Goal: Obtain resource: Obtain resource

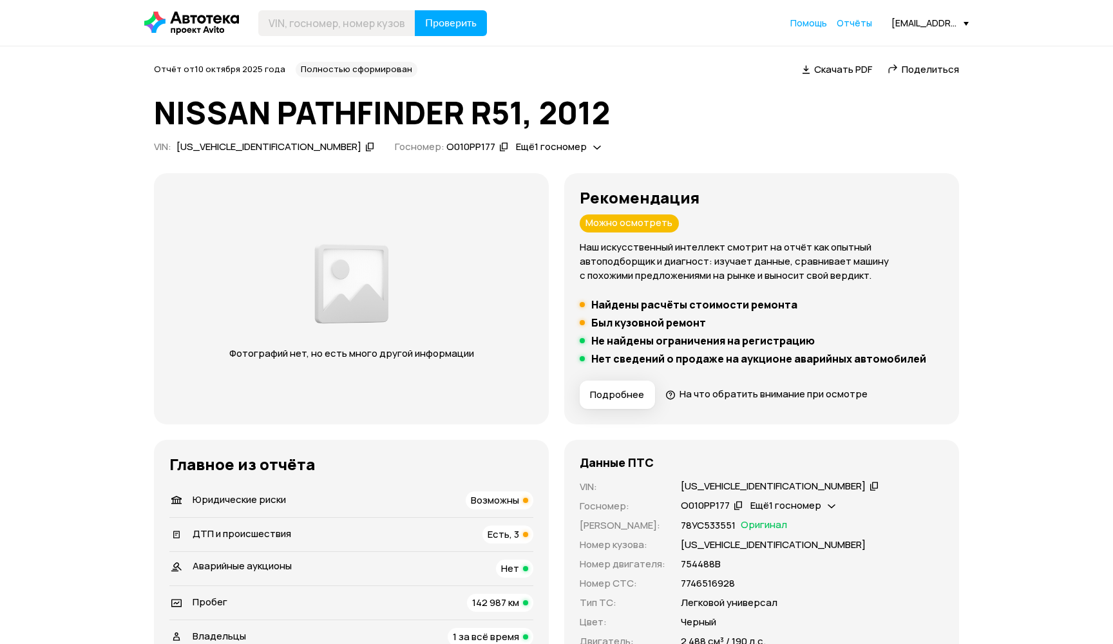
click at [497, 502] on span "Возможны" at bounding box center [495, 501] width 48 height 14
click at [369, 42] on header "Проверить Помощь Отчёты [EMAIL_ADDRESS][DOMAIN_NAME]" at bounding box center [556, 23] width 1113 height 46
click at [369, 41] on header "Проверить Помощь Отчёты [EMAIL_ADDRESS][DOMAIN_NAME]" at bounding box center [556, 23] width 1113 height 46
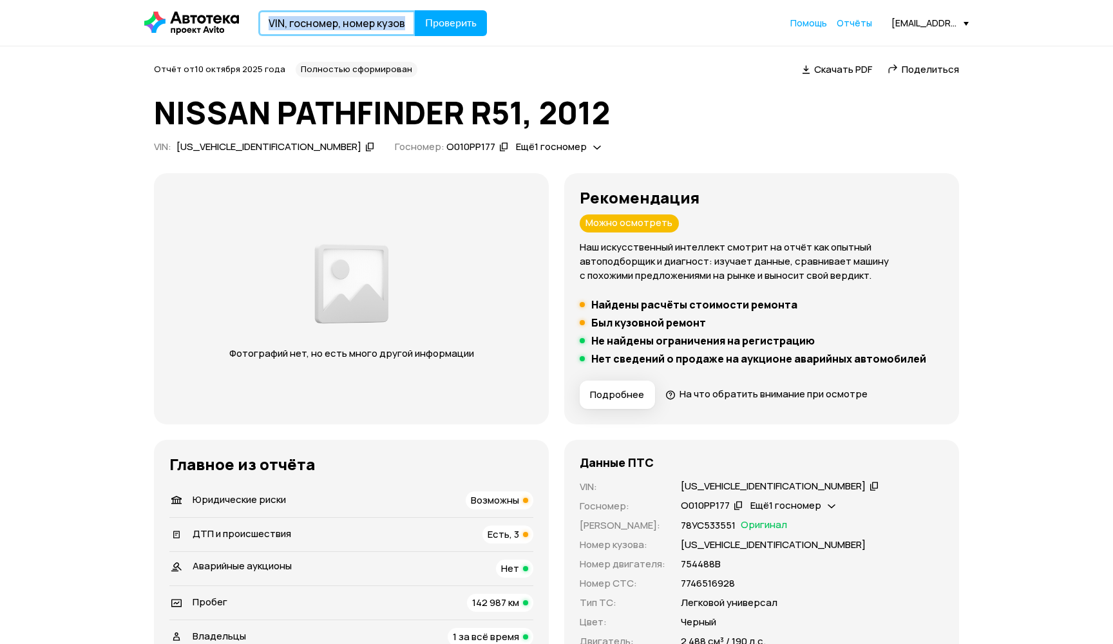
click at [369, 34] on input "text" at bounding box center [336, 23] width 157 height 26
paste input "[US_VEHICLE_IDENTIFICATION_NUMBER]"
type input "[US_VEHICLE_IDENTIFICATION_NUMBER]"
click at [450, 23] on button "Проверить" at bounding box center [451, 23] width 72 height 26
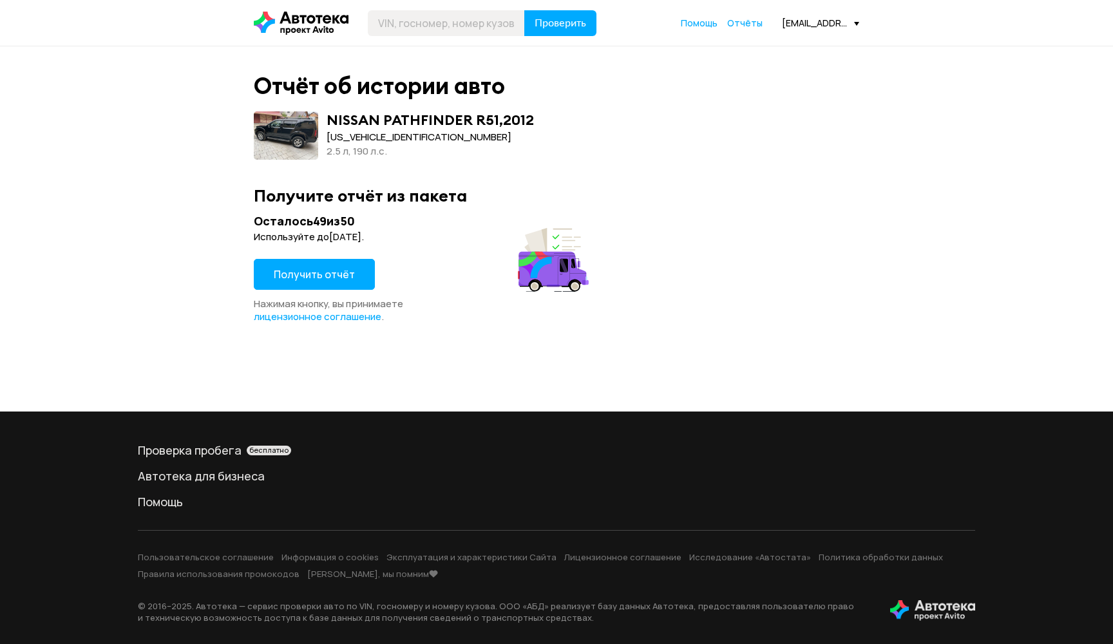
click at [357, 267] on button "Получить отчёт" at bounding box center [314, 274] width 121 height 31
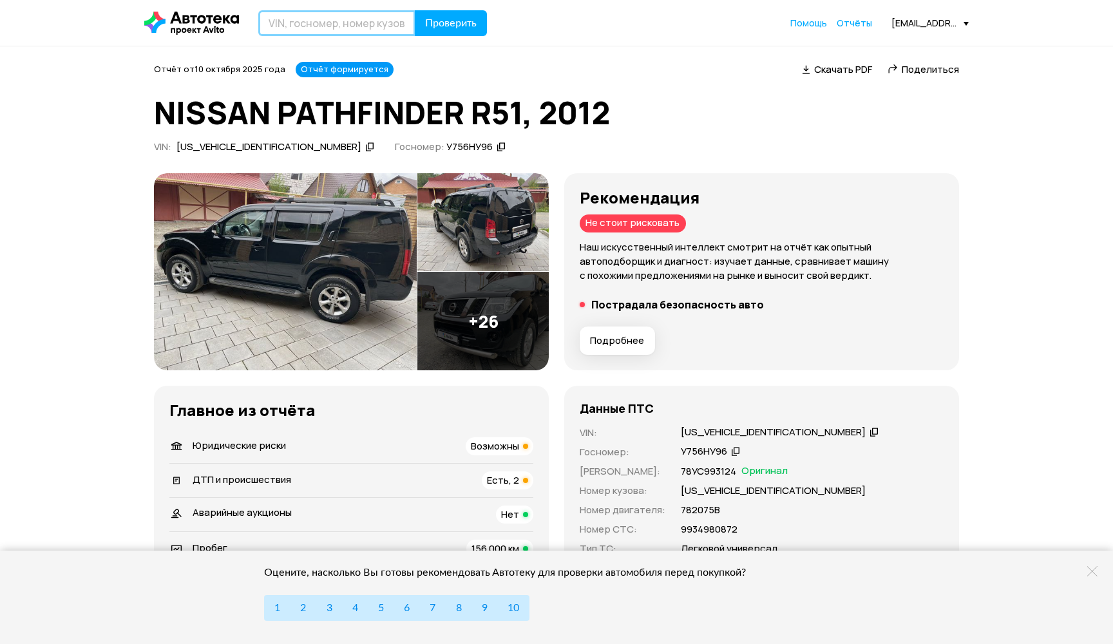
click at [315, 17] on input "text" at bounding box center [336, 23] width 157 height 26
paste input "[US_VEHICLE_IDENTIFICATION_NUMBER]"
type input "[US_VEHICLE_IDENTIFICATION_NUMBER]"
click at [444, 20] on span "Проверить" at bounding box center [451, 23] width 52 height 10
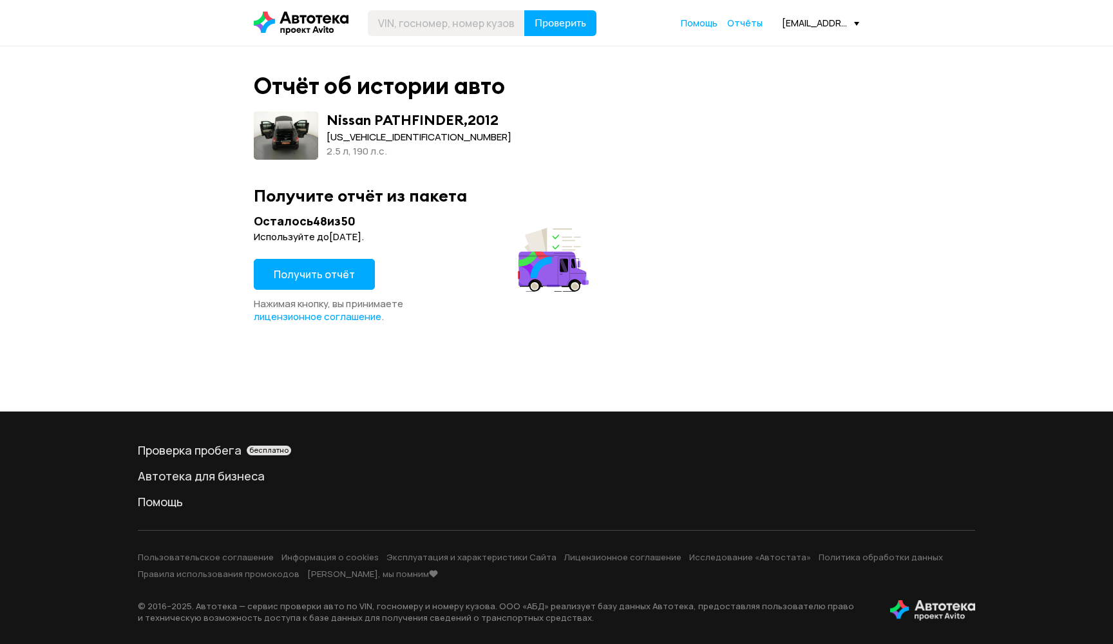
click at [338, 268] on span "Получить отчёт" at bounding box center [314, 274] width 81 height 14
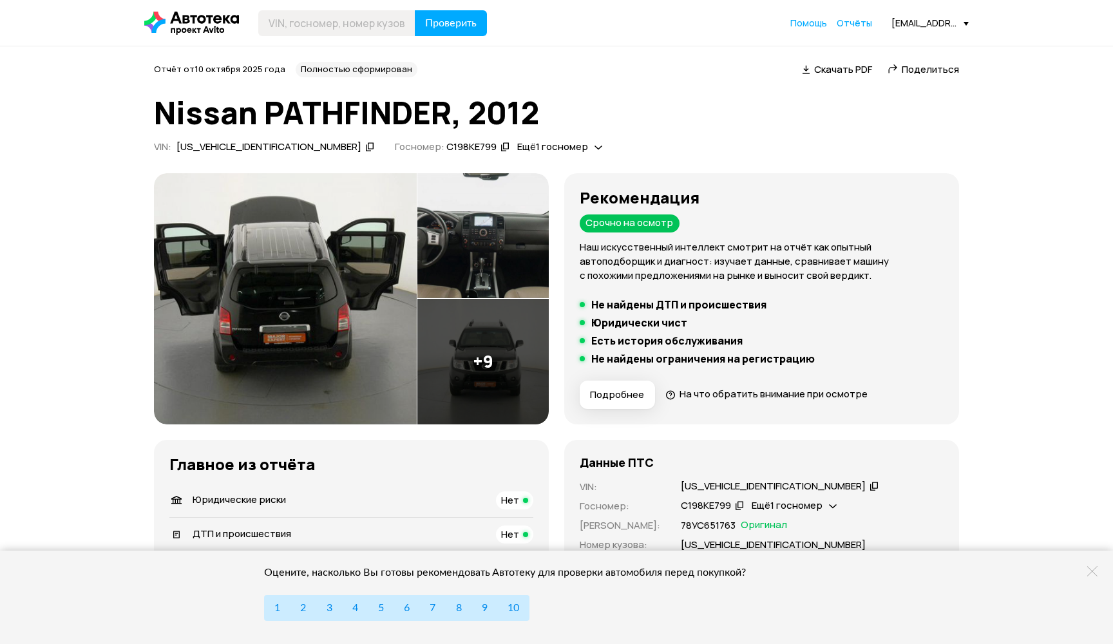
click at [705, 488] on div "[US_VEHICLE_IDENTIFICATION_NUMBER]" at bounding box center [773, 487] width 185 height 14
click at [358, 30] on input "text" at bounding box center [336, 23] width 157 height 26
paste input "[US_VEHICLE_IDENTIFICATION_NUMBER]"
type input "[US_VEHICLE_IDENTIFICATION_NUMBER]"
click at [443, 24] on span "Проверить" at bounding box center [451, 23] width 52 height 10
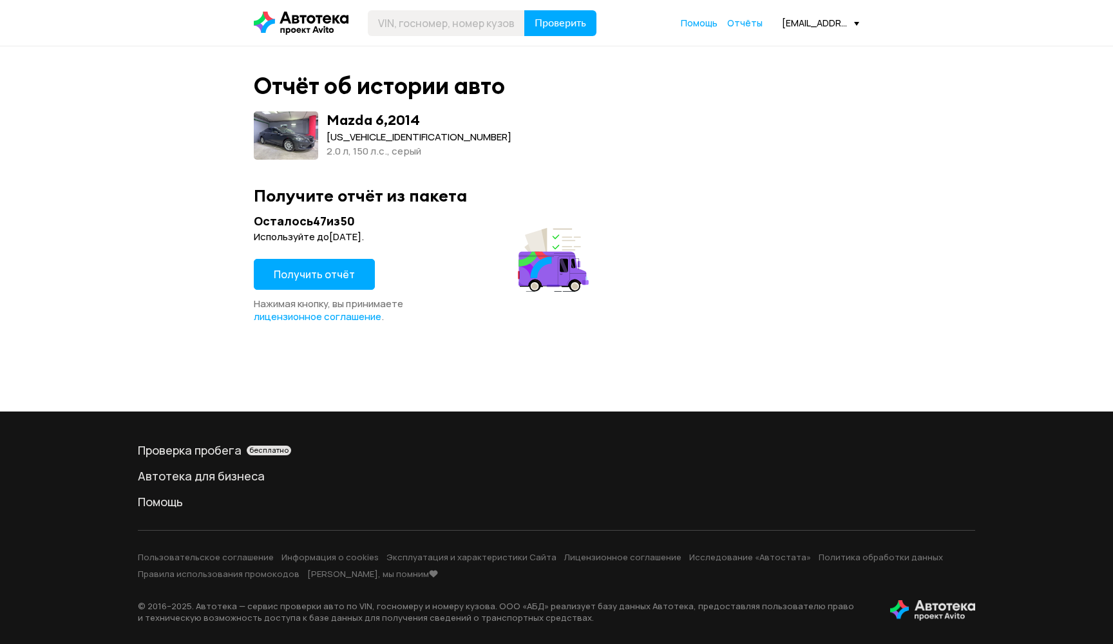
click at [356, 276] on button "Получить отчёт" at bounding box center [314, 274] width 121 height 31
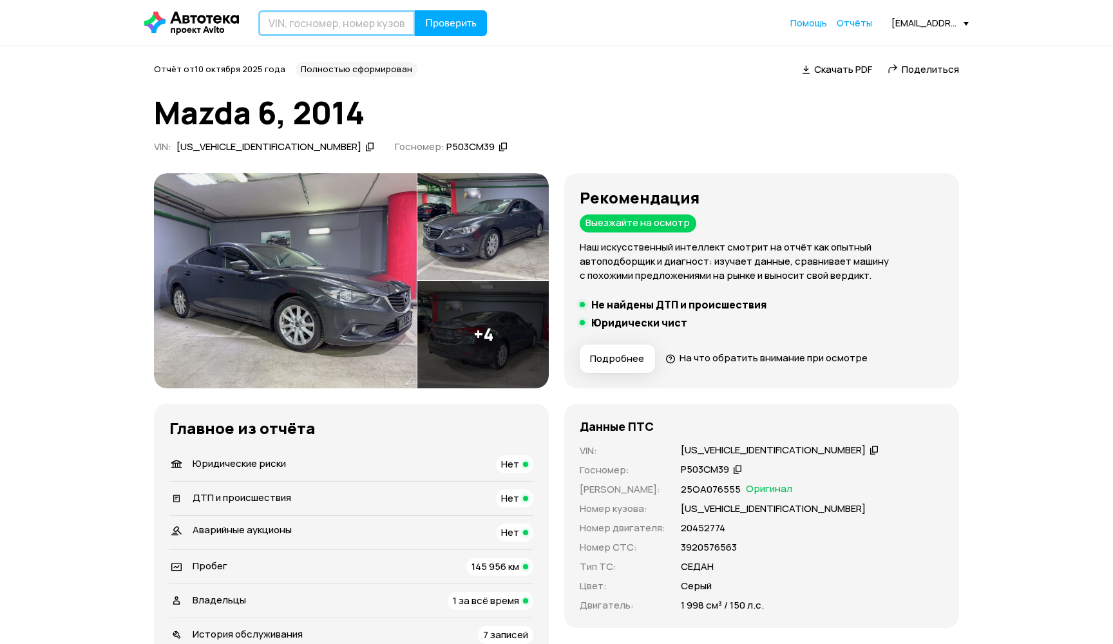
click at [405, 26] on input "text" at bounding box center [336, 23] width 157 height 26
paste input "[US_VEHICLE_IDENTIFICATION_NUMBER]"
type input "[US_VEHICLE_IDENTIFICATION_NUMBER]"
click at [448, 26] on span "Проверить" at bounding box center [451, 23] width 52 height 10
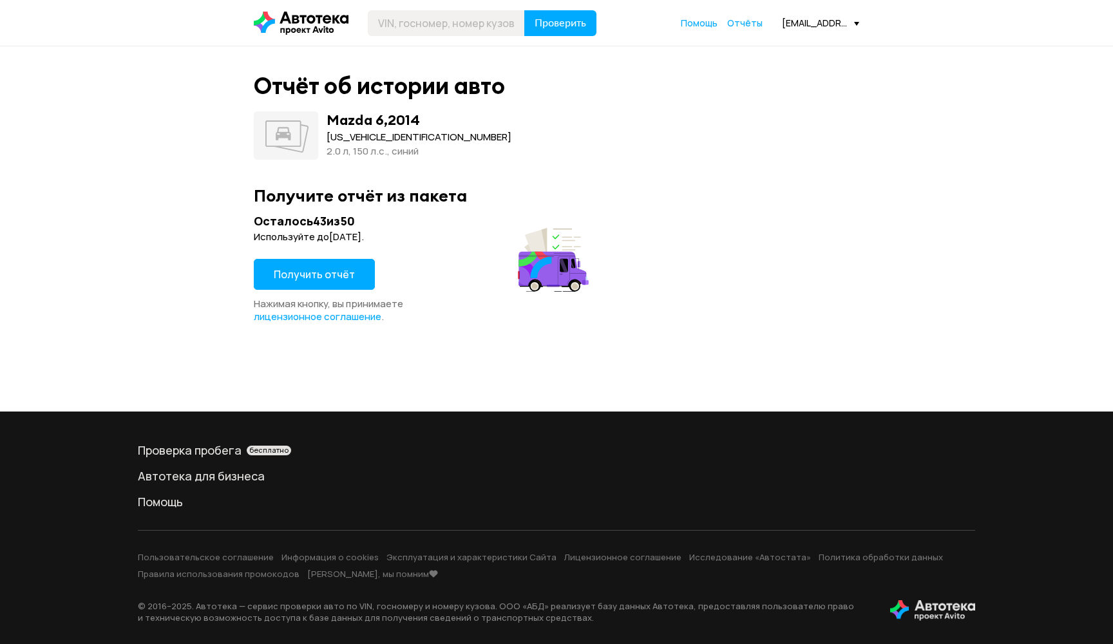
click at [305, 271] on span "Получить отчёт" at bounding box center [314, 274] width 81 height 14
click at [314, 276] on span "Получить отчёт" at bounding box center [314, 274] width 81 height 14
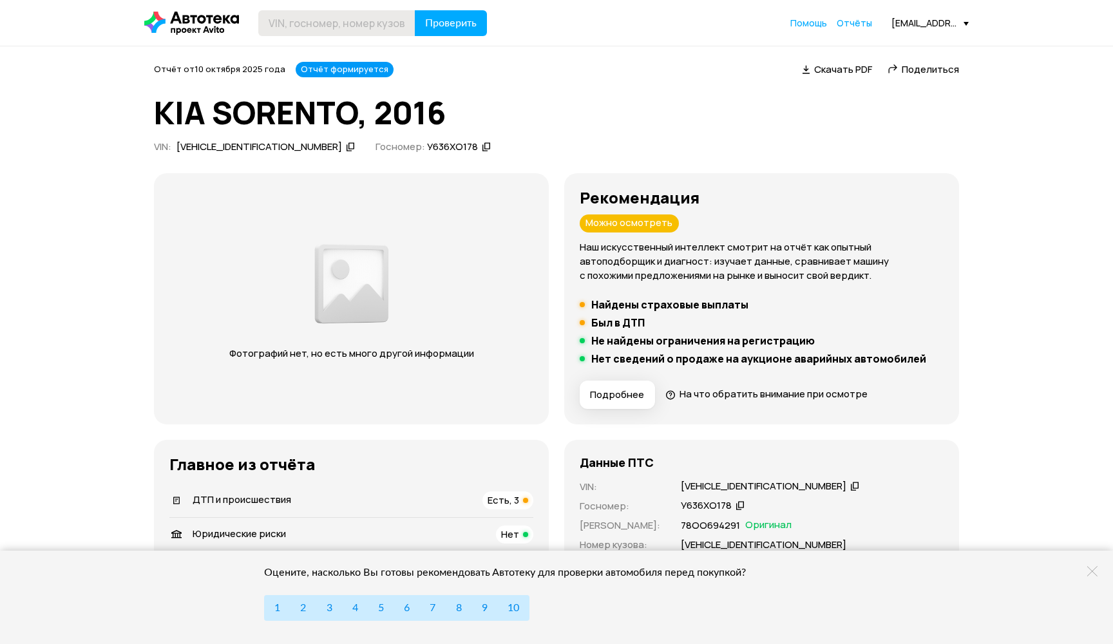
scroll to position [-1, 0]
click at [379, 11] on input "text" at bounding box center [336, 23] width 157 height 26
click at [378, 21] on input "text" at bounding box center [336, 23] width 157 height 26
paste input "XWEKU811CGC001605"
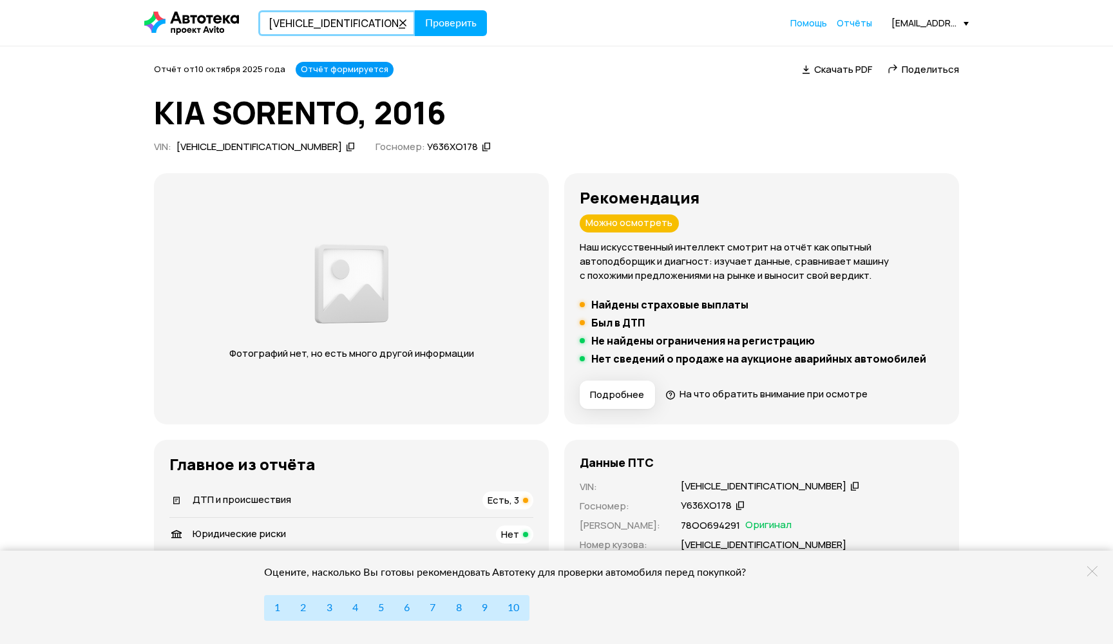
type input "XWEKU811CGC001605"
click at [450, 38] on header "XWEKU811CGC001605 Проверить Помощь Отчёты iuriikrikun1@yandex.ru" at bounding box center [556, 23] width 1113 height 46
click at [450, 34] on button "Проверить" at bounding box center [451, 23] width 72 height 26
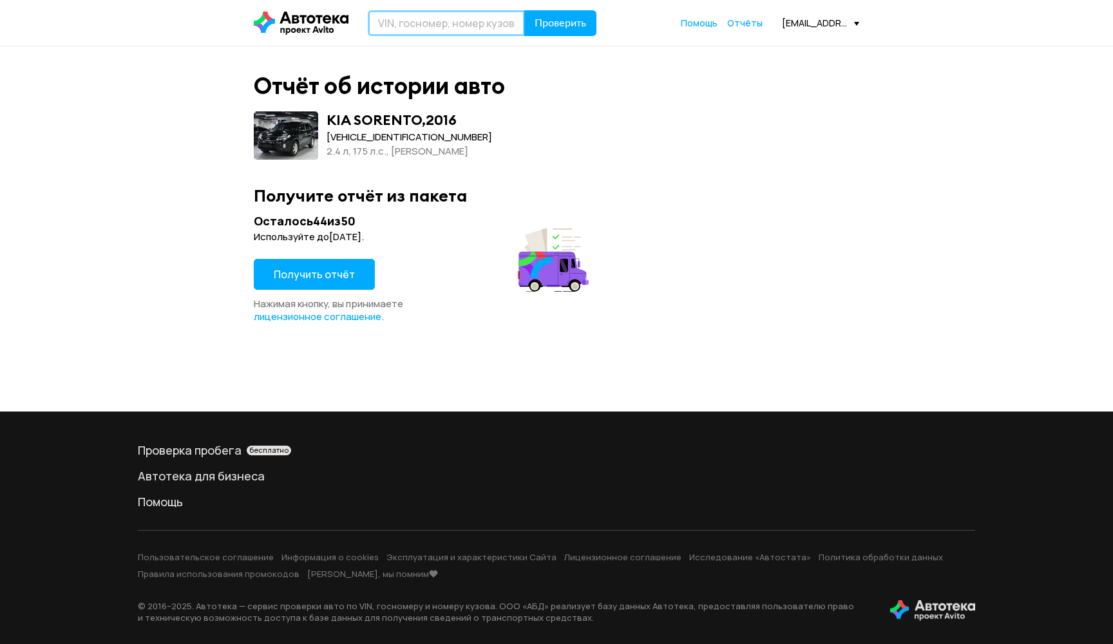
click at [419, 28] on input "text" at bounding box center [446, 23] width 157 height 26
paste input "XWEKU811DGC011417"
type input "XWEKU811DGC011417"
click at [560, 23] on button "Проверить" at bounding box center [560, 23] width 72 height 26
click at [296, 269] on span "Получить отчёт" at bounding box center [314, 274] width 81 height 14
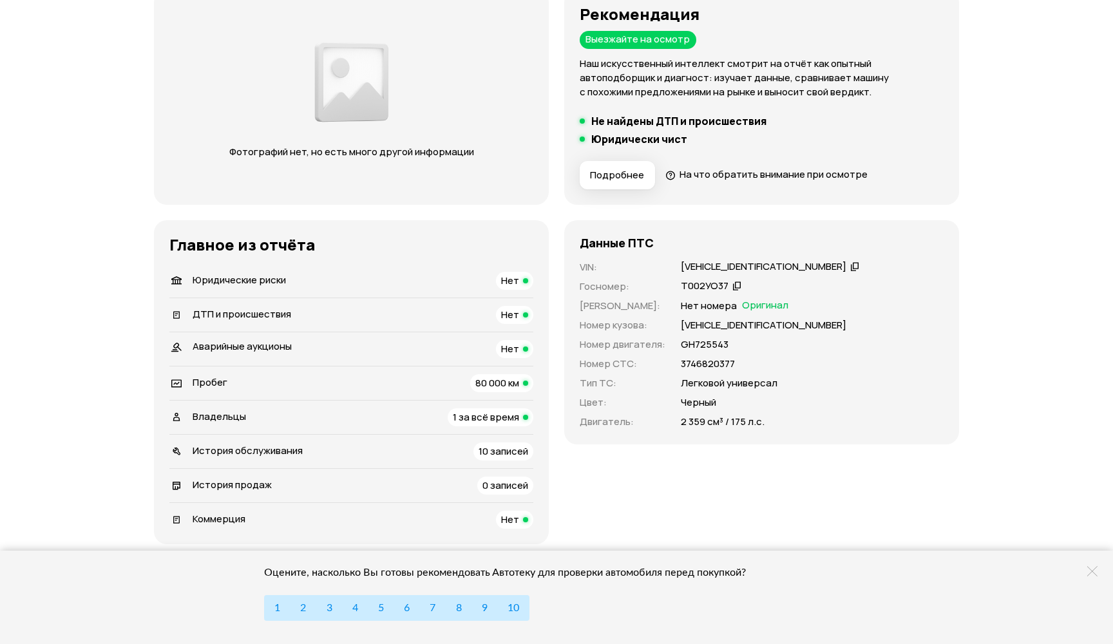
scroll to position [196, 0]
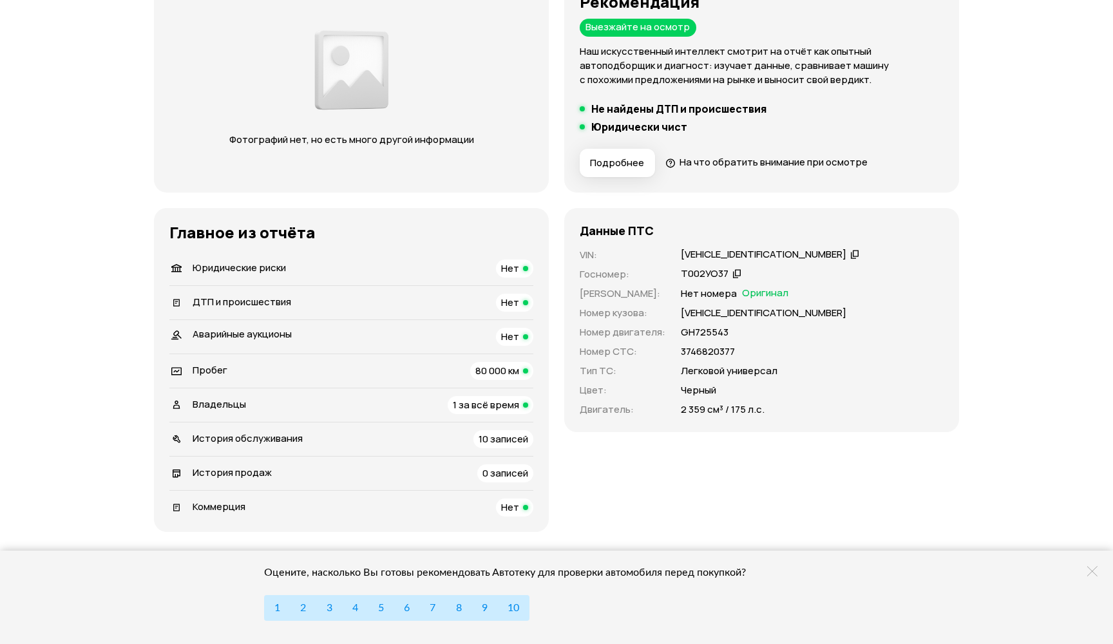
click at [734, 258] on div "XWEKU811DGC011417" at bounding box center [764, 255] width 166 height 14
